Goal: Information Seeking & Learning: Learn about a topic

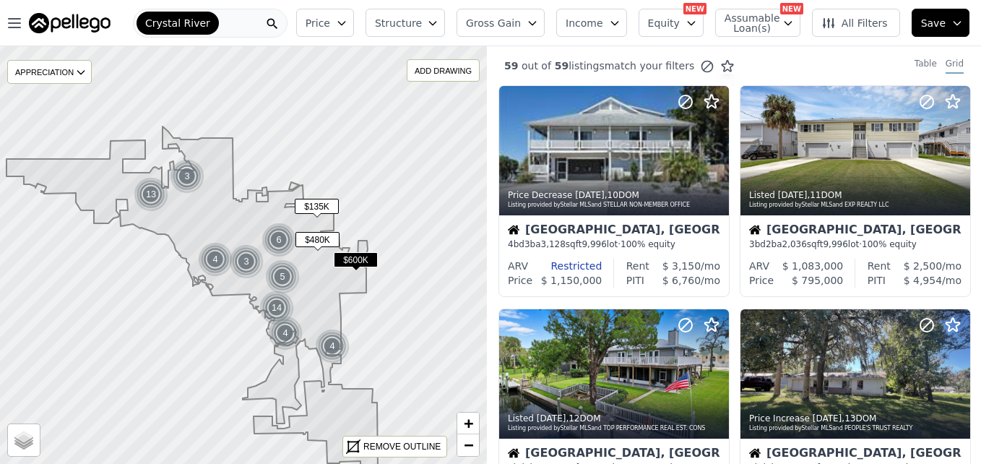
click at [315, 205] on span "$135K" at bounding box center [317, 206] width 44 height 15
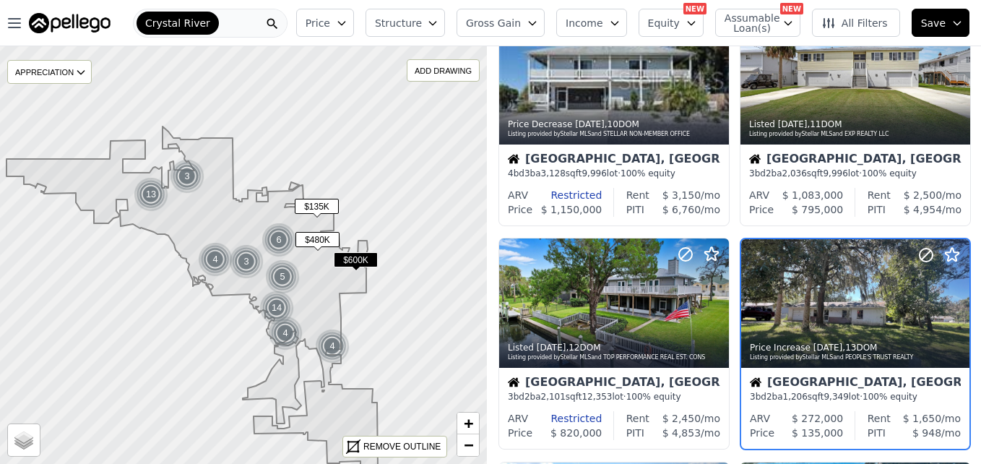
scroll to position [136, 0]
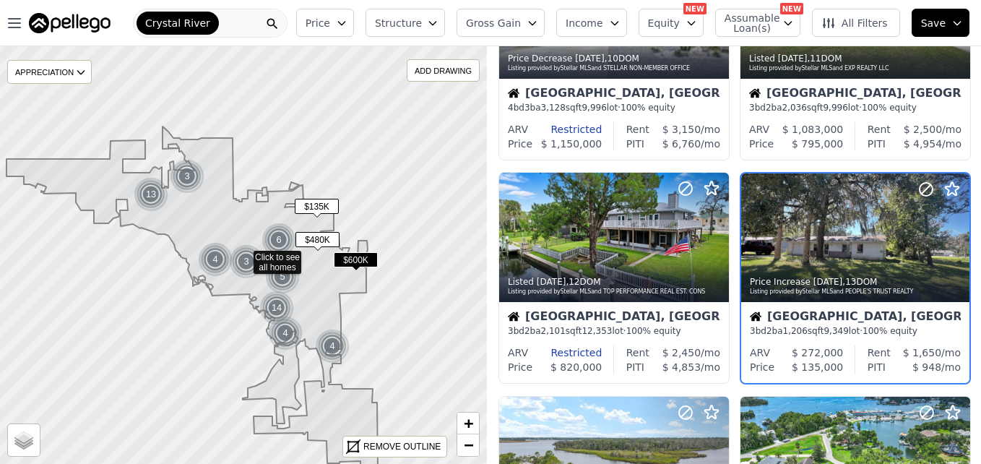
click at [401, 237] on icon at bounding box center [243, 255] width 589 height 506
click at [401, 237] on div at bounding box center [244, 254] width 584 height 501
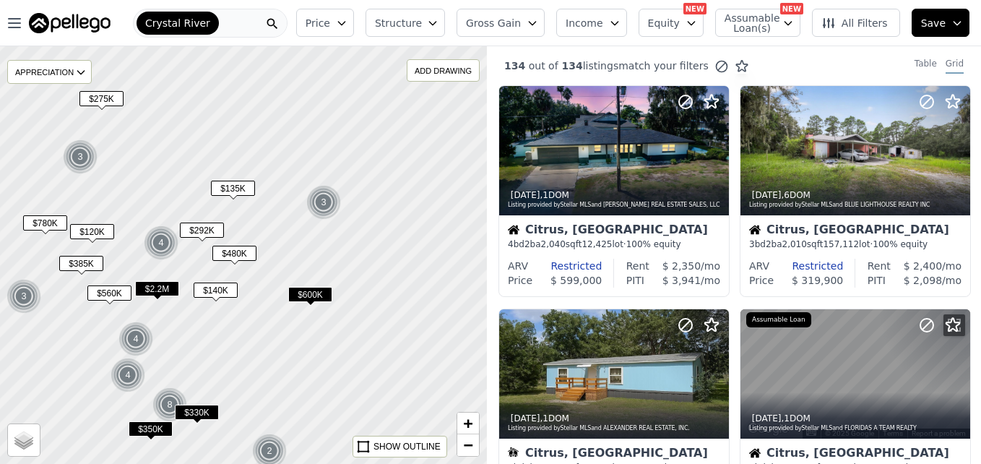
click at [308, 155] on div at bounding box center [244, 254] width 584 height 501
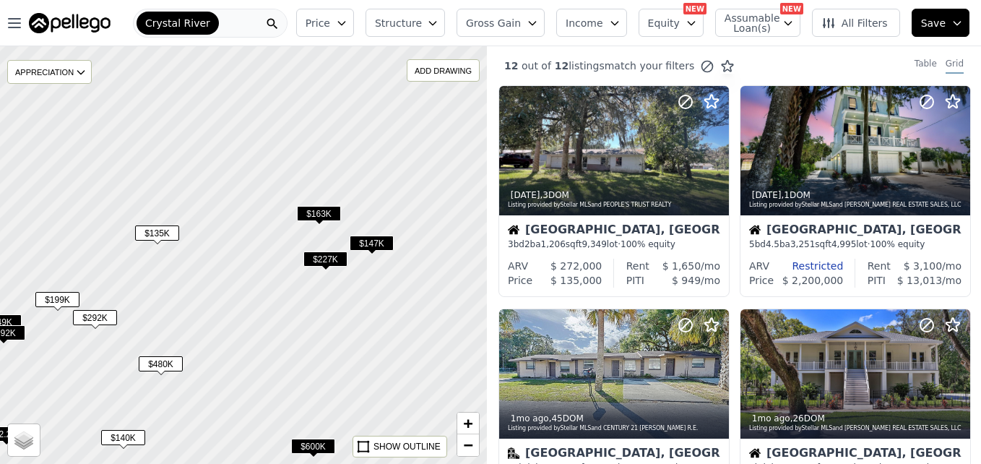
click at [324, 223] on div "$163K" at bounding box center [319, 216] width 44 height 21
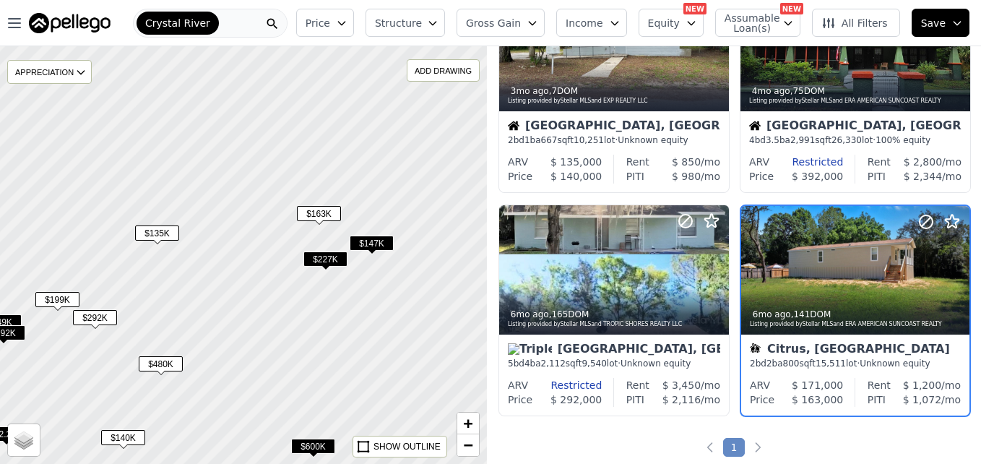
scroll to position [1028, 0]
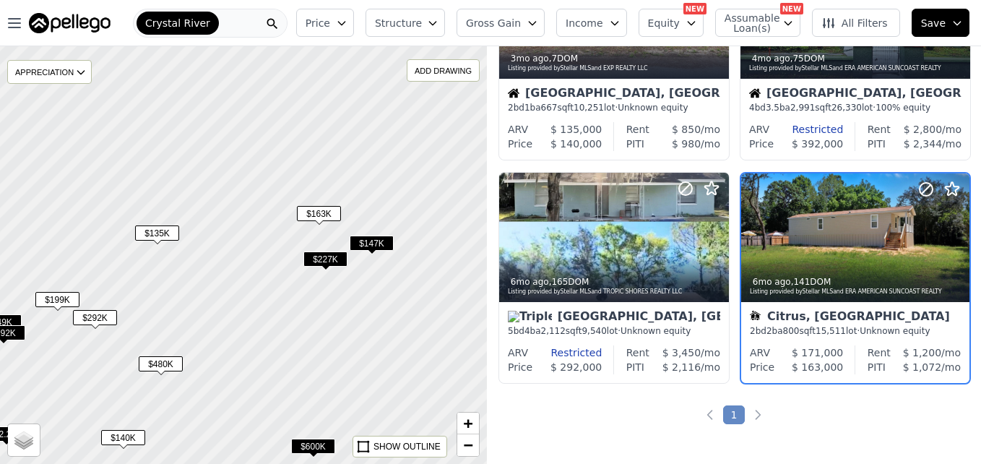
click at [376, 249] on span "$147K" at bounding box center [372, 242] width 44 height 15
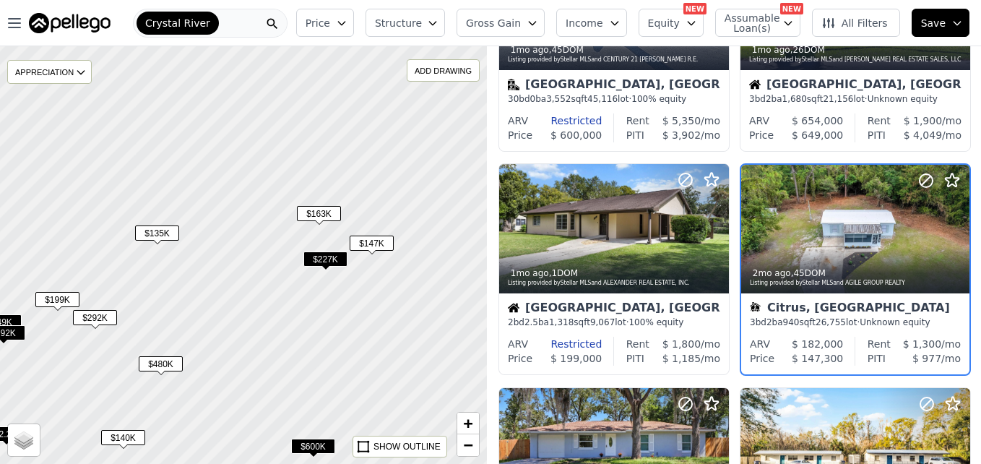
scroll to position [360, 0]
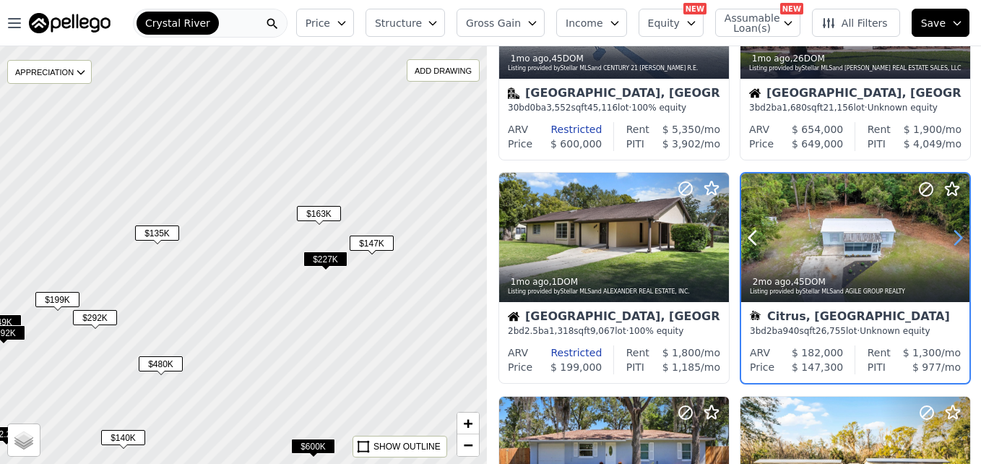
click at [951, 246] on icon at bounding box center [957, 237] width 23 height 23
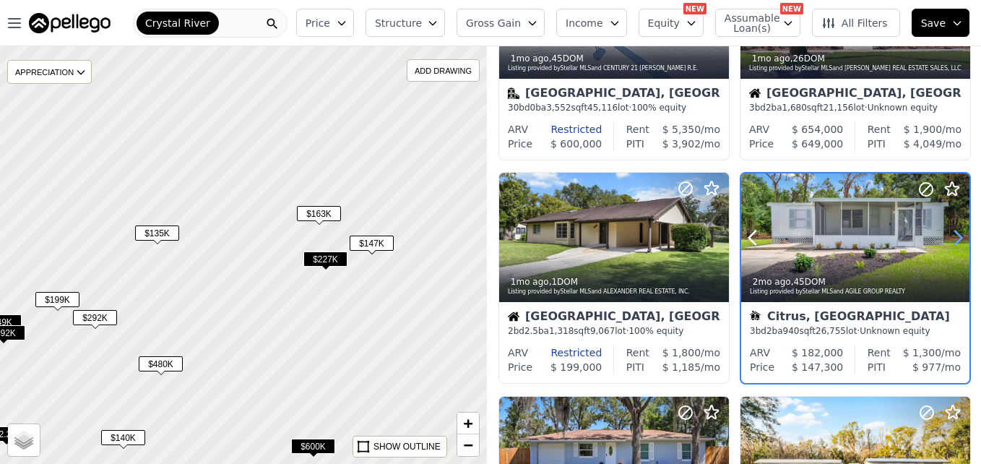
click at [951, 246] on icon at bounding box center [957, 237] width 23 height 23
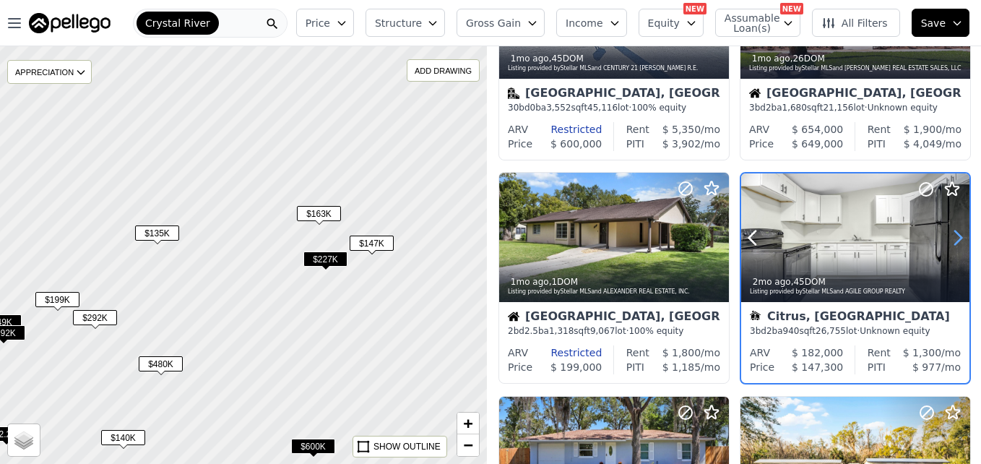
click at [951, 246] on icon at bounding box center [957, 237] width 23 height 23
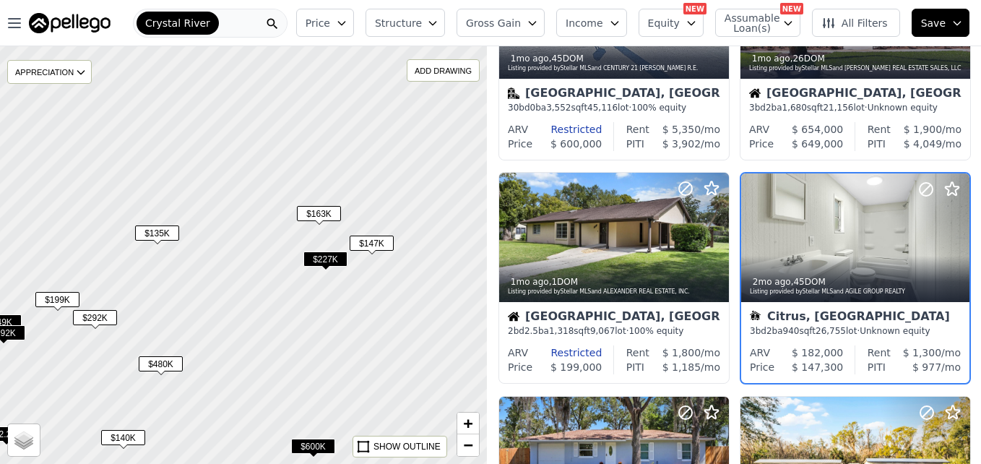
click at [382, 378] on div at bounding box center [244, 254] width 584 height 501
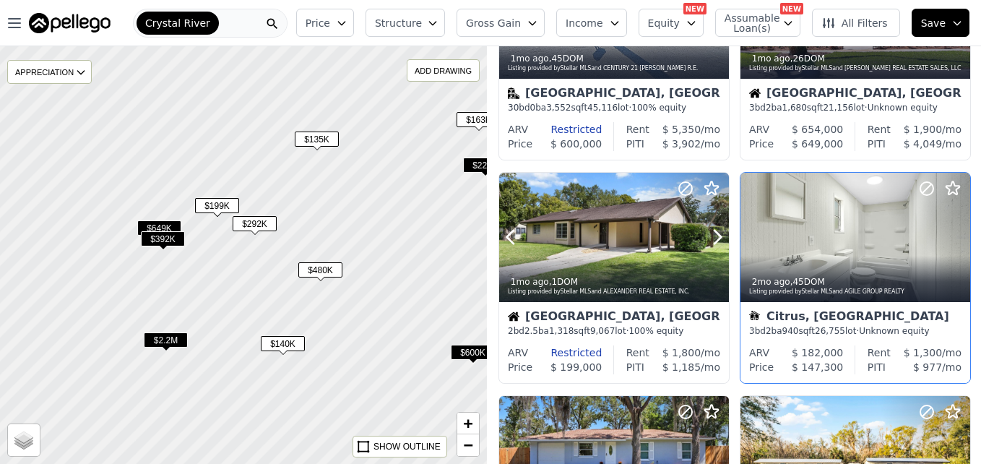
drag, startPoint x: 362, startPoint y: 349, endPoint x: 437, endPoint y: 261, distance: 115.8
click at [524, 256] on div "$600K $135K $292K $480K $163K $227K $147K $140K $2.2M $392K $199K $649K $199K A…" at bounding box center [490, 278] width 981 height 464
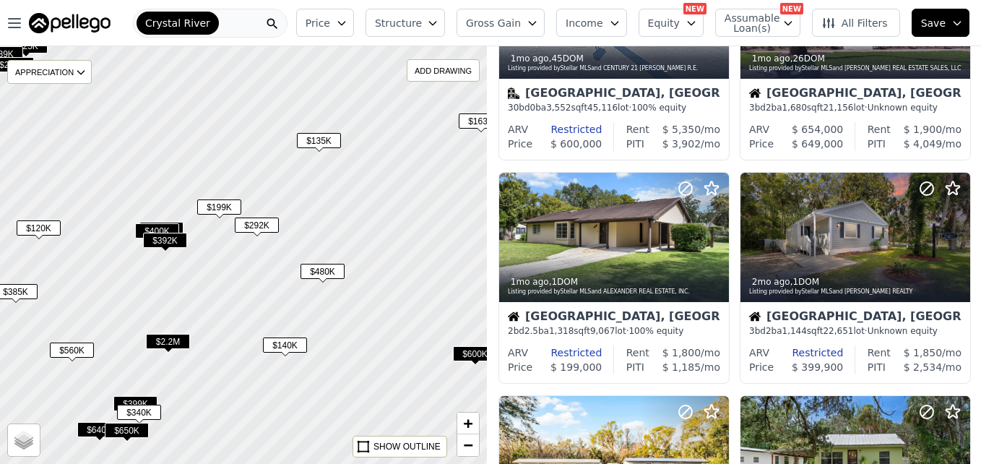
click at [233, 209] on span "$199K" at bounding box center [219, 206] width 44 height 15
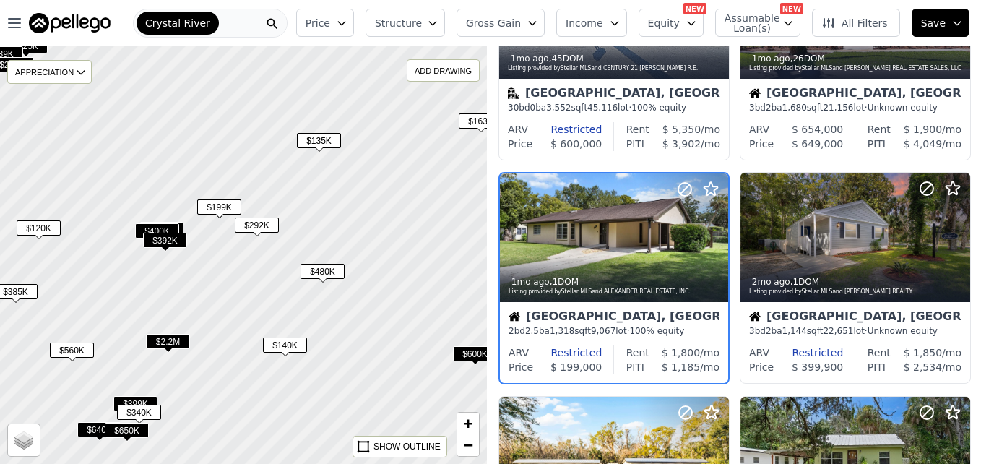
click at [223, 208] on span "$199K" at bounding box center [219, 206] width 44 height 15
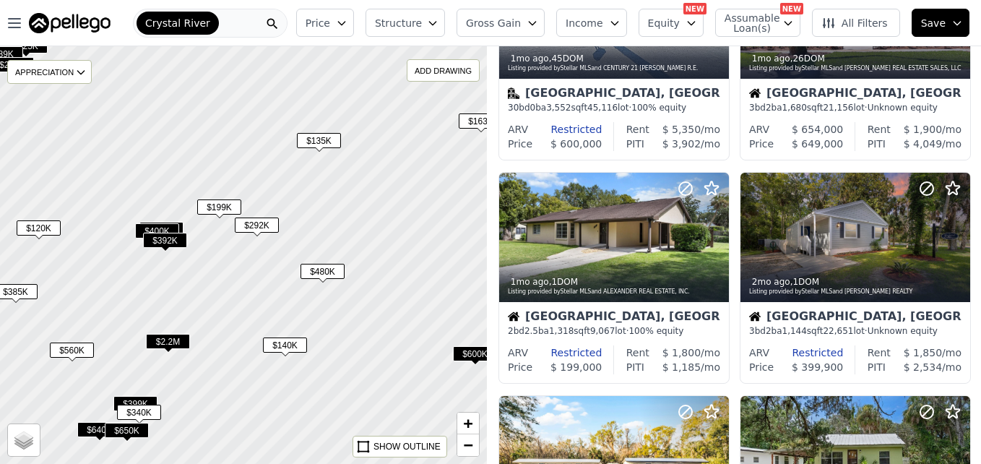
click at [223, 208] on span "$199K" at bounding box center [219, 206] width 44 height 15
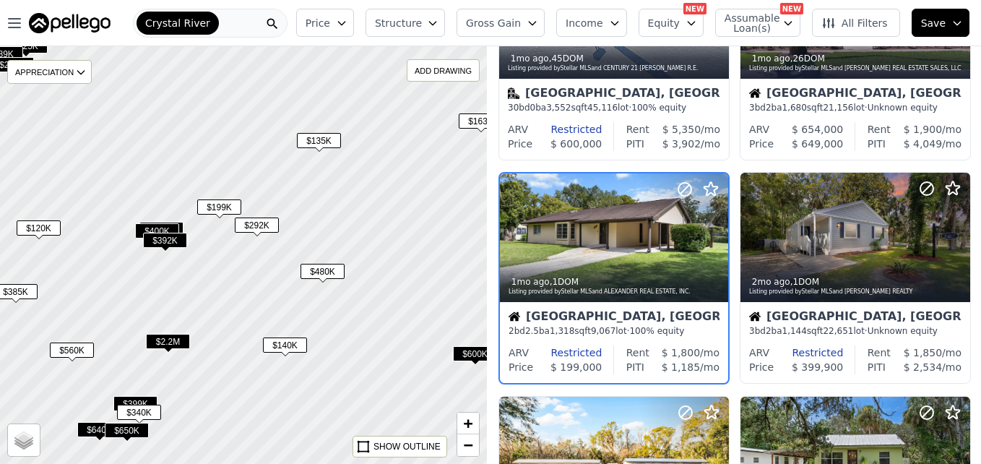
click at [285, 352] on span "$140K" at bounding box center [285, 344] width 44 height 15
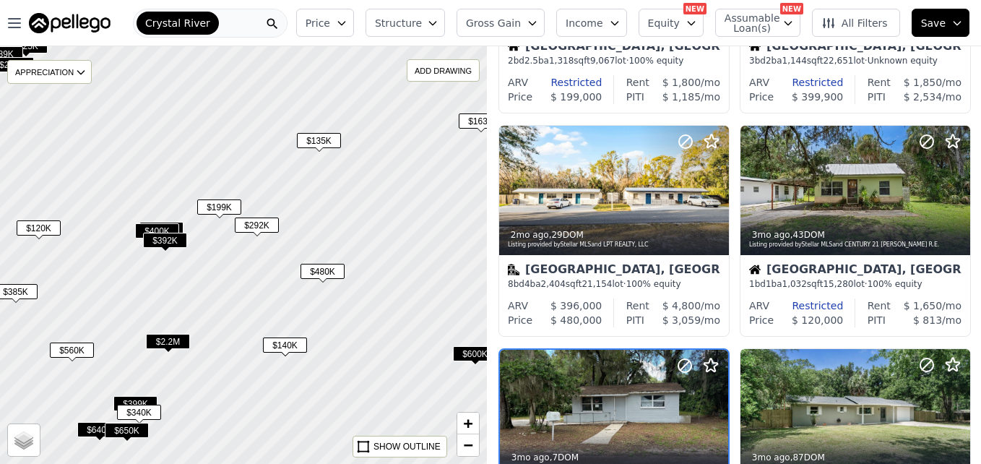
scroll to position [805, 0]
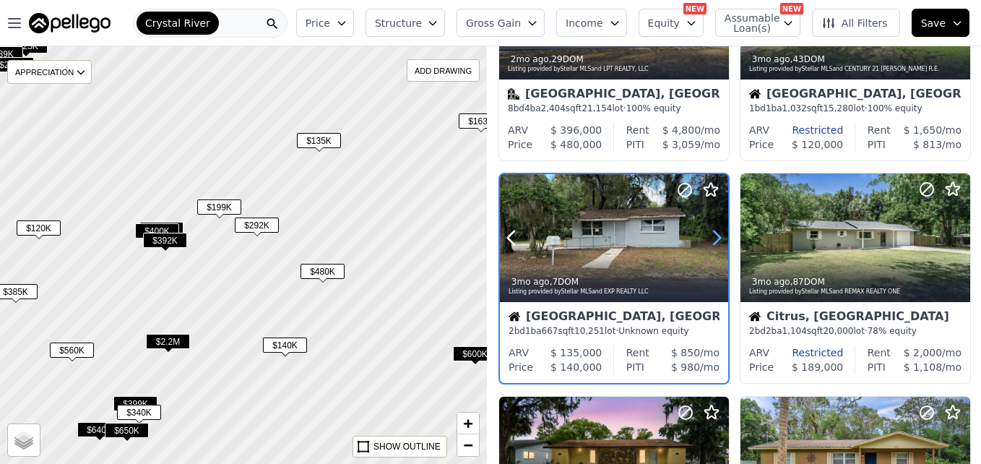
click at [713, 237] on icon at bounding box center [716, 237] width 23 height 23
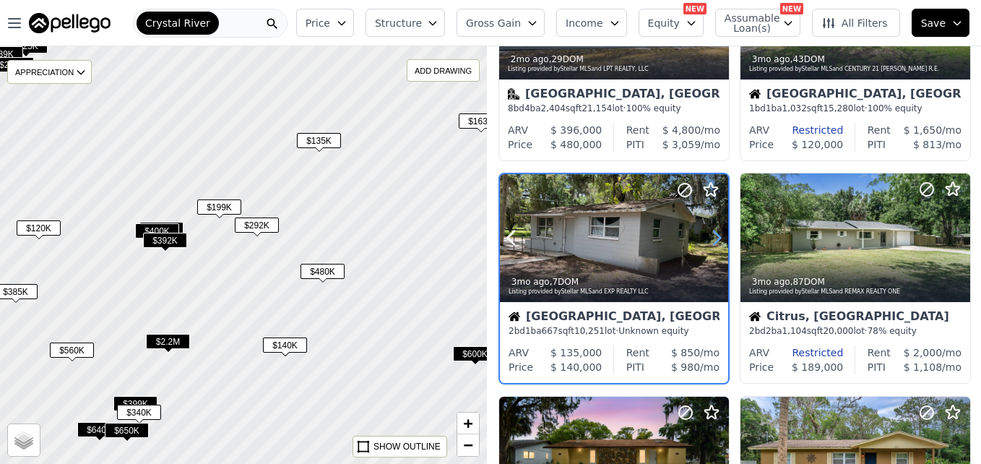
click at [713, 237] on icon at bounding box center [716, 237] width 23 height 23
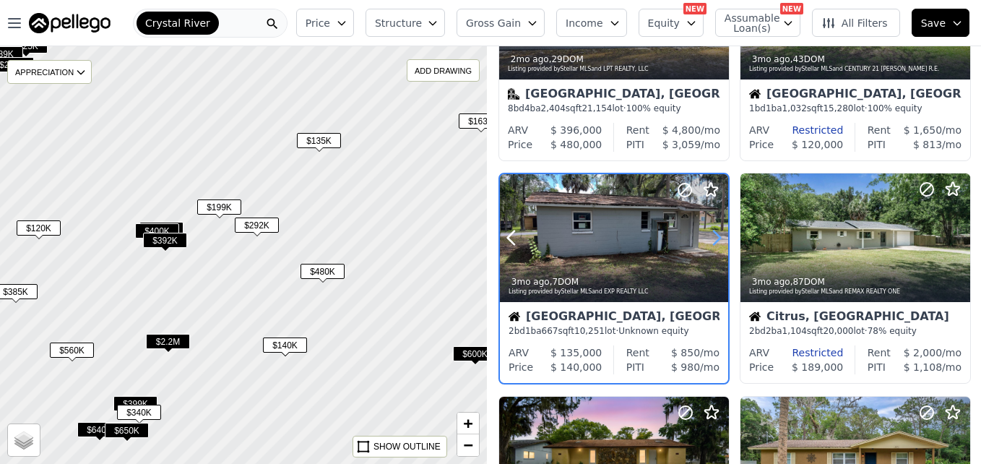
click at [713, 237] on icon at bounding box center [716, 237] width 23 height 23
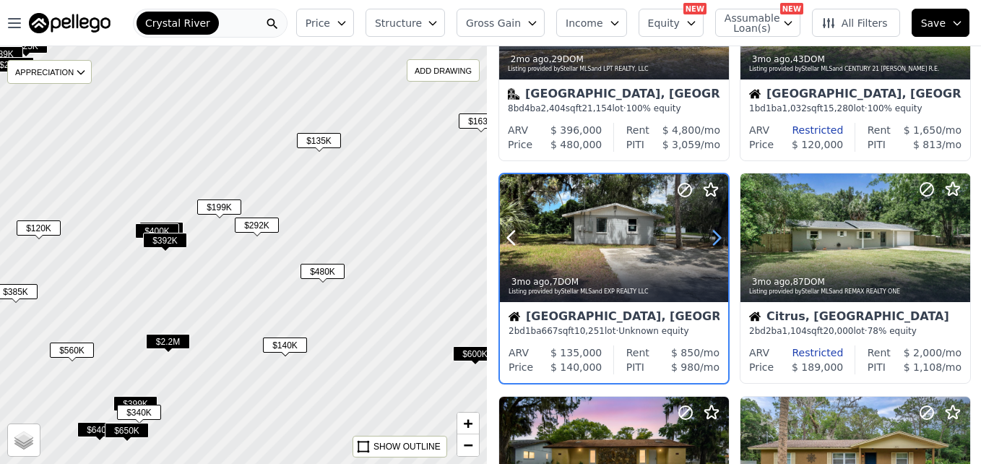
click at [713, 237] on icon at bounding box center [716, 237] width 23 height 23
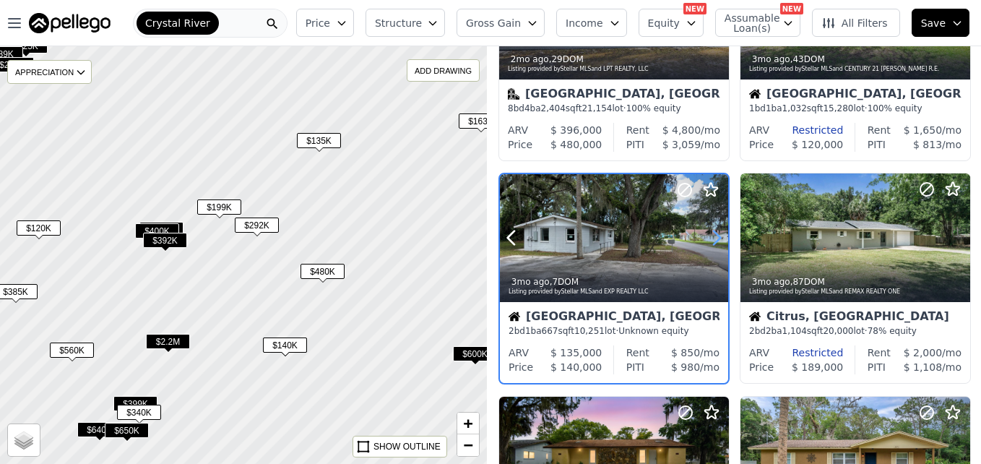
click at [713, 237] on icon at bounding box center [716, 237] width 23 height 23
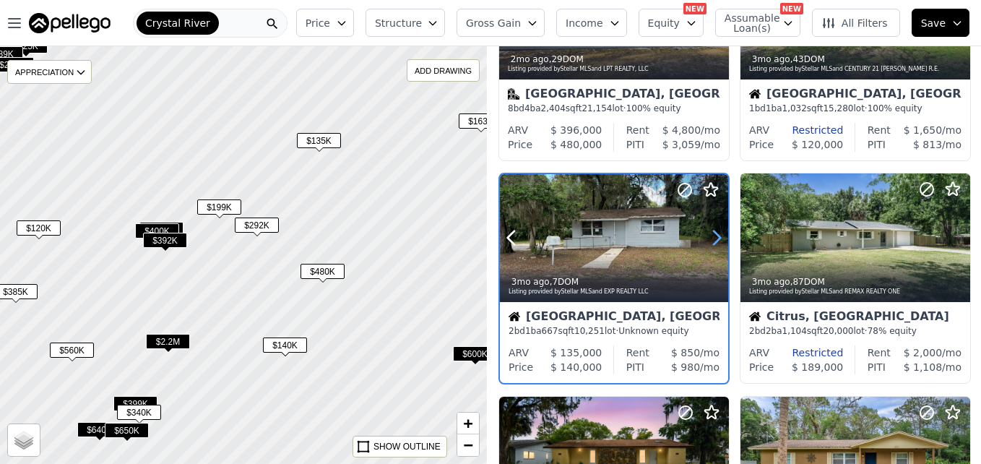
click at [713, 237] on icon at bounding box center [716, 237] width 23 height 23
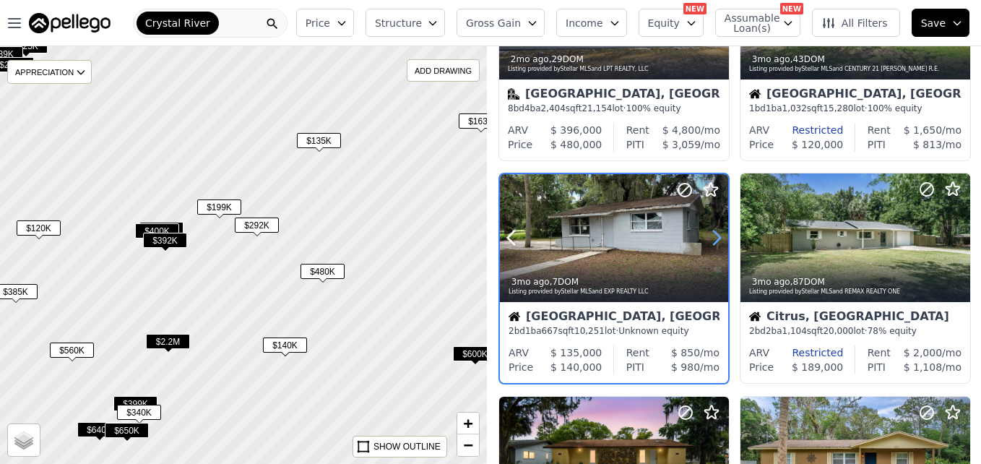
click at [713, 237] on icon at bounding box center [716, 237] width 23 height 23
